Goal: Navigation & Orientation: Find specific page/section

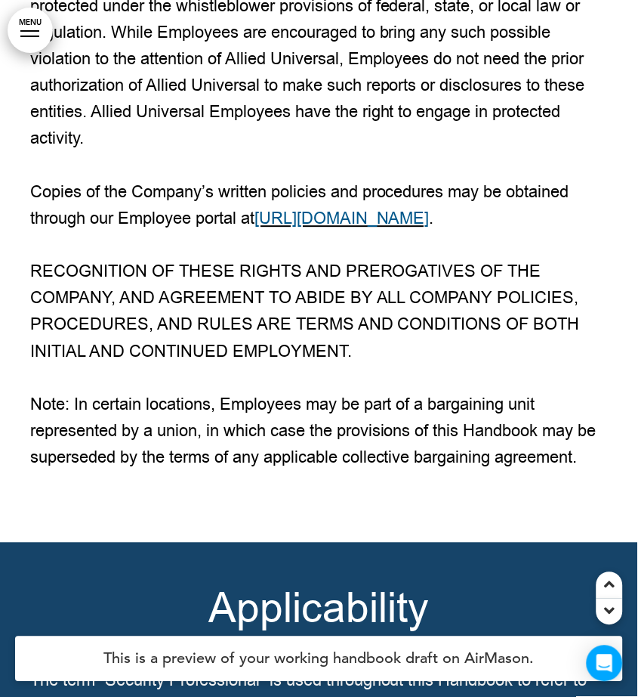
scroll to position [3022, 0]
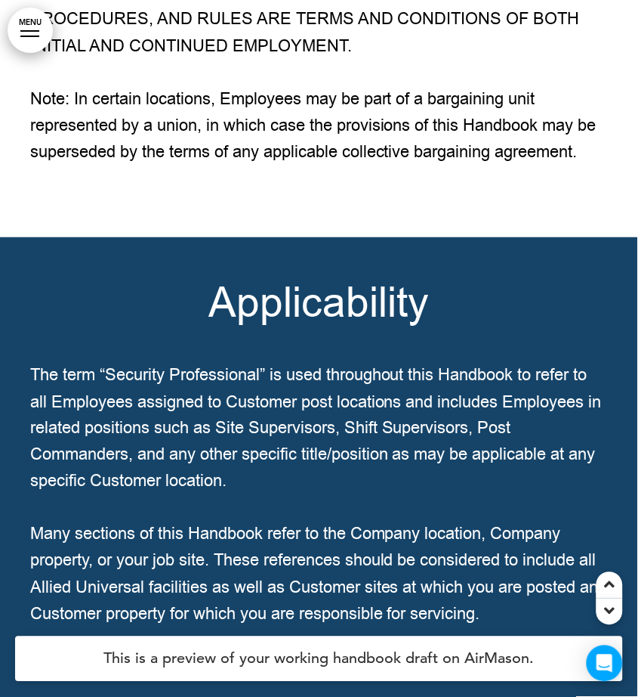
click at [533, 666] on h4 "This is a preview of your working handbook draft on AirMason." at bounding box center [319, 658] width 608 height 45
click at [600, 656] on icon "Open Intercom Messenger" at bounding box center [604, 663] width 17 height 20
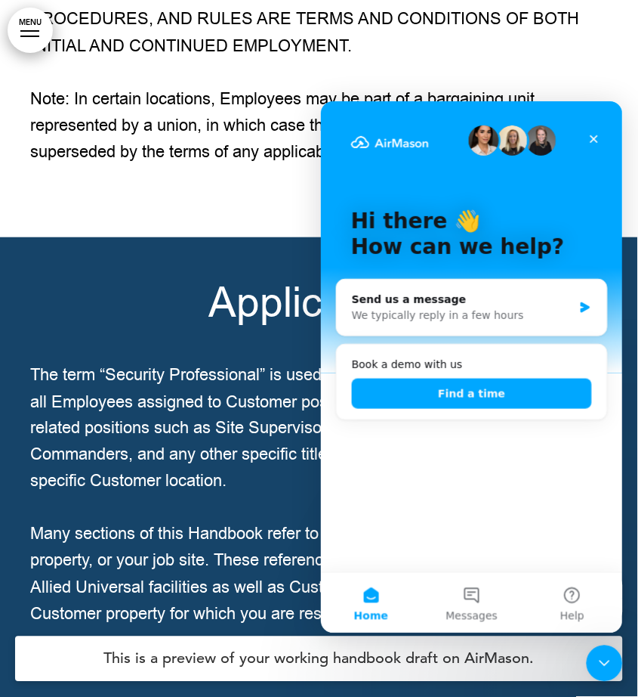
scroll to position [0, 0]
click at [590, 141] on icon "Close" at bounding box center [594, 138] width 12 height 12
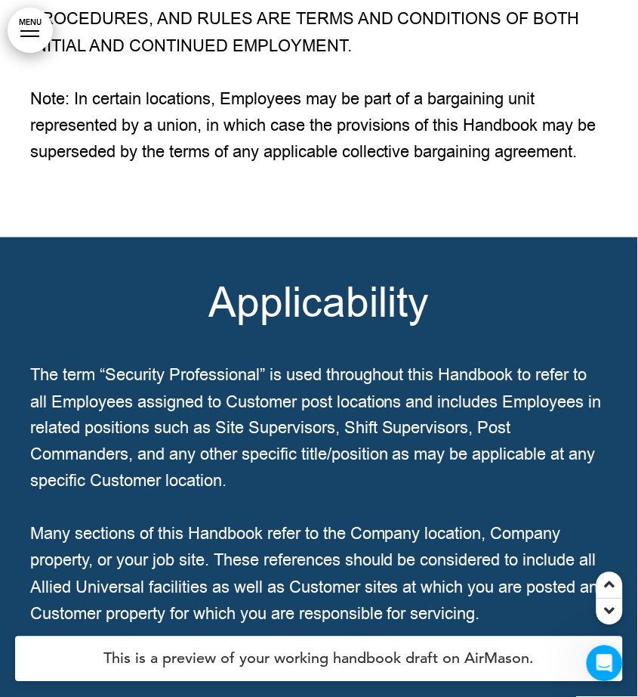
click at [36, 30] on div at bounding box center [29, 31] width 19 height 2
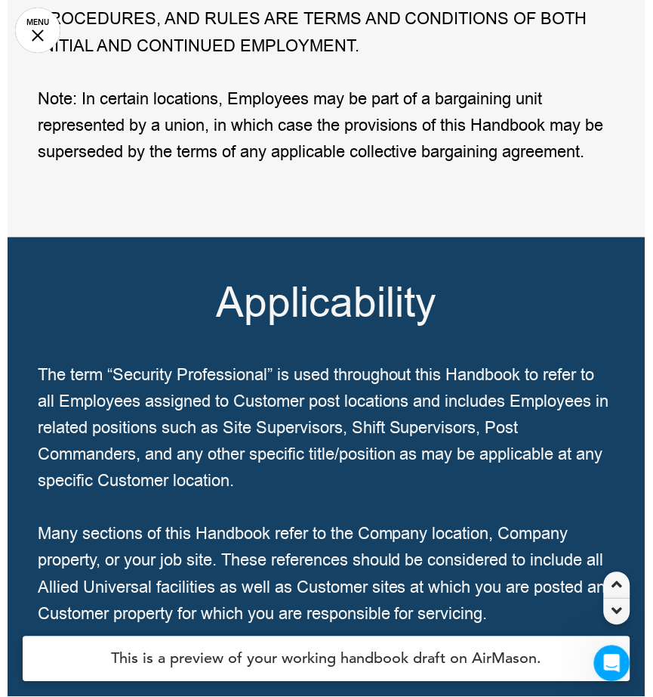
scroll to position [2943, 0]
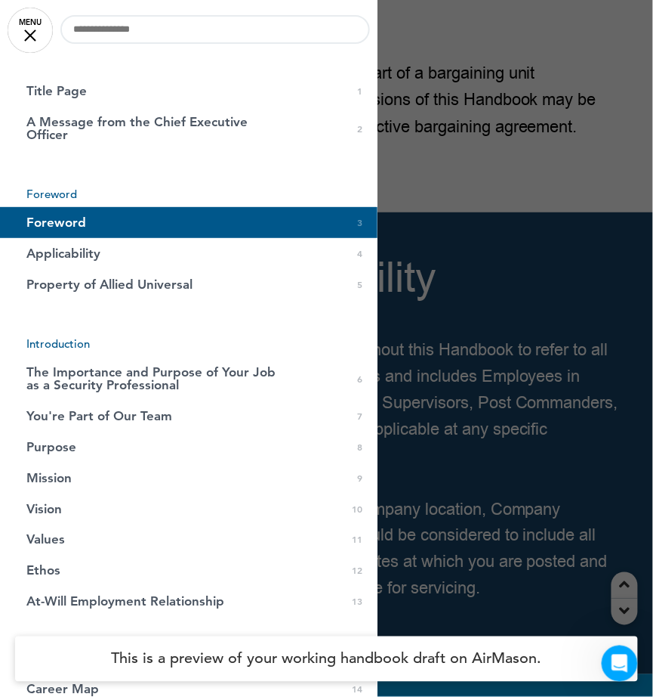
click at [26, 44] on link "MENU" at bounding box center [30, 30] width 45 height 45
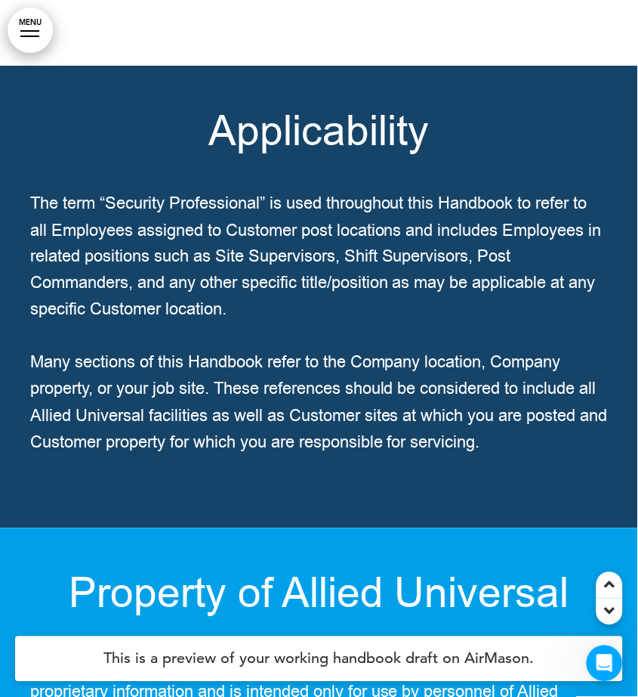
scroll to position [3626, 0]
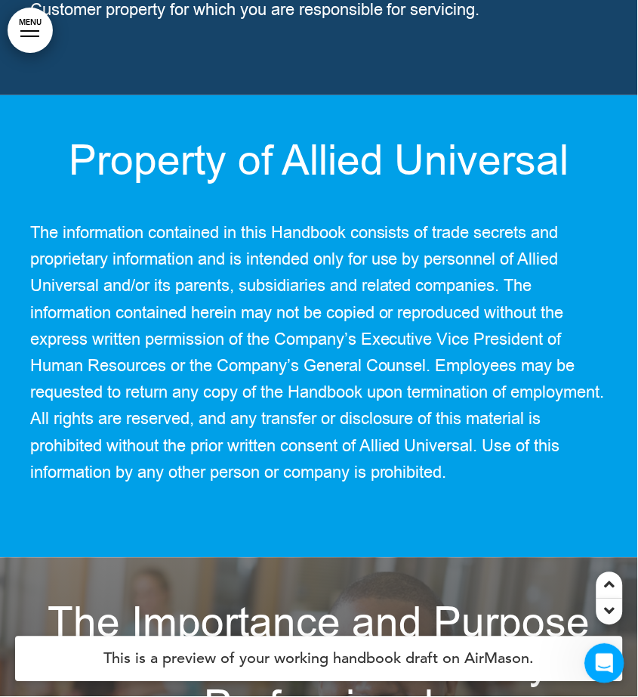
click at [607, 648] on div "Open Intercom Messenger" at bounding box center [602, 660] width 50 height 50
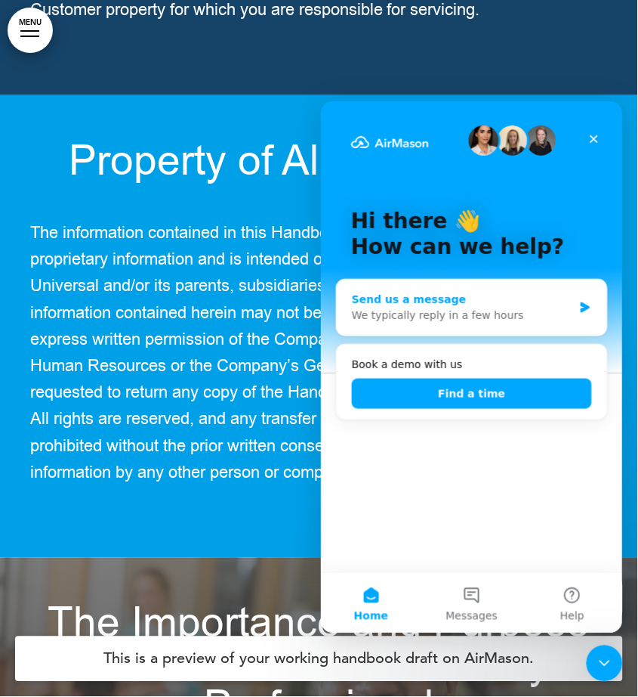
click at [478, 312] on div "We typically reply in a few hours" at bounding box center [461, 315] width 221 height 16
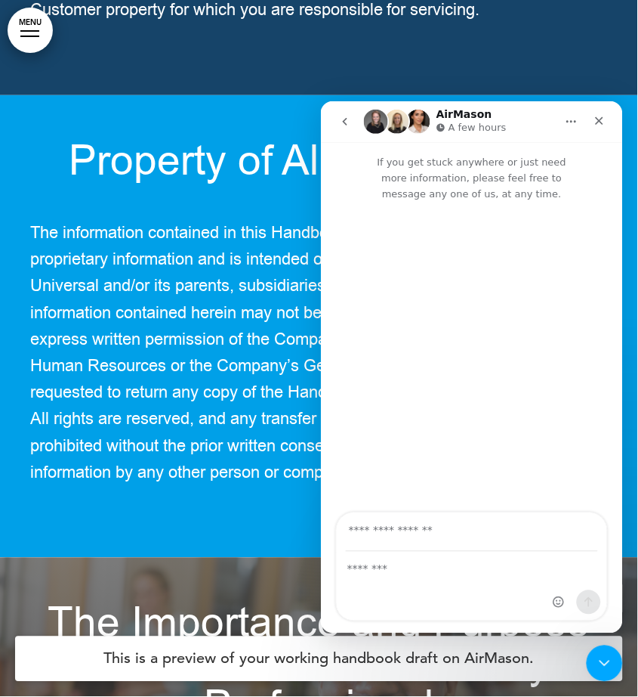
click at [569, 128] on button "Home" at bounding box center [571, 121] width 29 height 29
click at [601, 121] on icon "Close" at bounding box center [599, 120] width 12 height 12
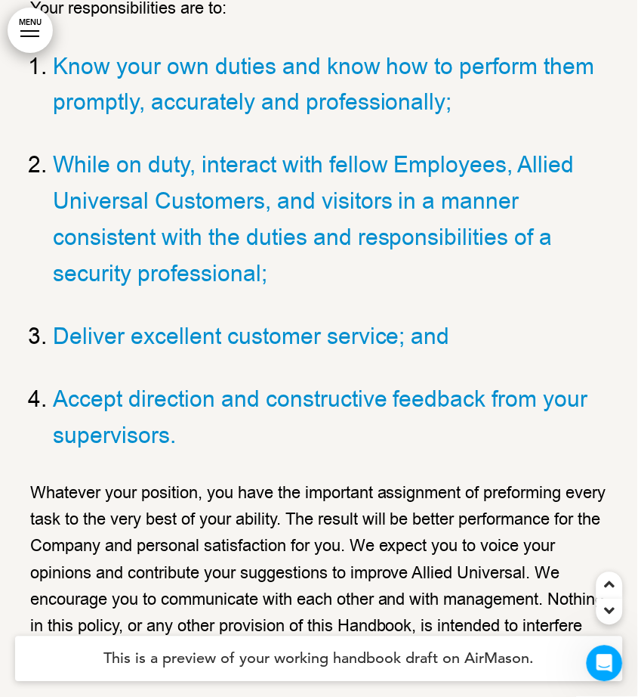
scroll to position [5238, 0]
